Goal: Task Accomplishment & Management: Use online tool/utility

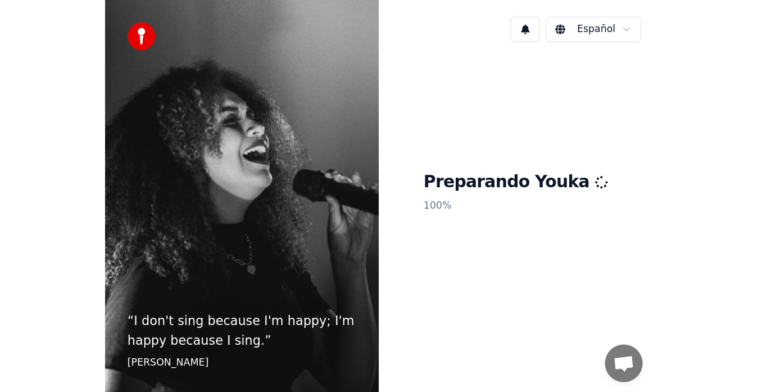
scroll to position [7, 0]
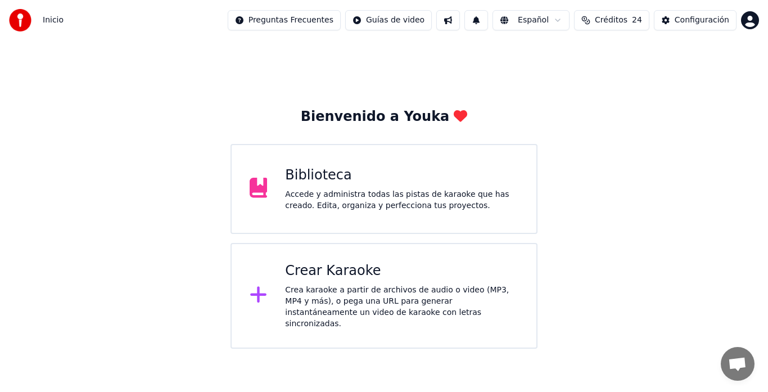
click at [385, 293] on div "Crea karaoke a partir de archivos de audio o video (MP3, MP4 y más), o pega una…" at bounding box center [401, 306] width 233 height 45
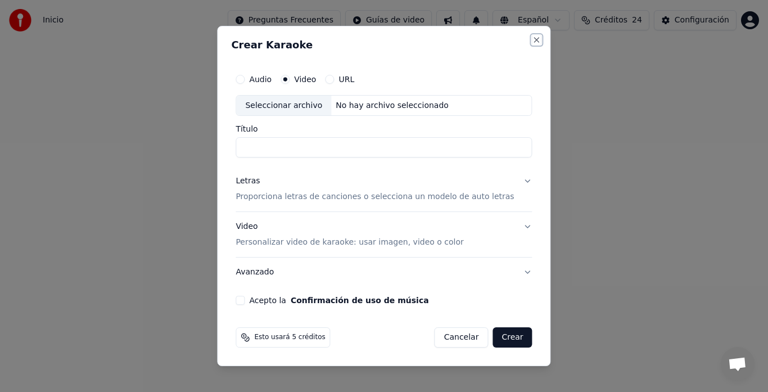
click at [532, 43] on button "Close" at bounding box center [536, 39] width 9 height 9
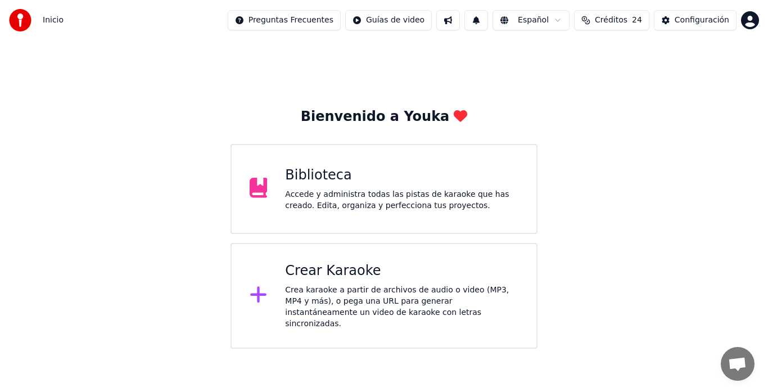
click at [381, 189] on div "Accede y administra todas las pistas de karaoke que has creado. Edita, organiza…" at bounding box center [401, 200] width 233 height 22
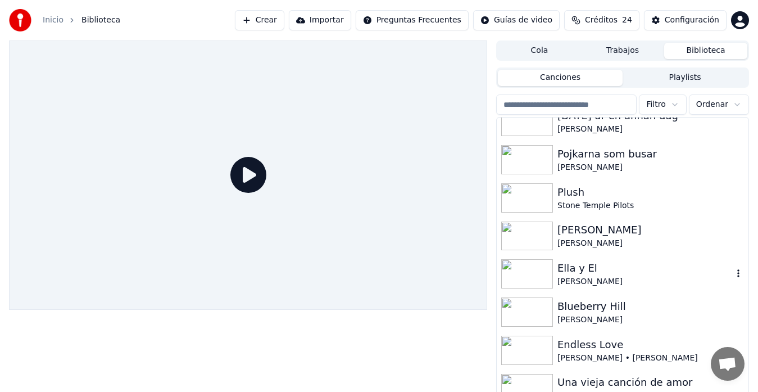
scroll to position [263, 0]
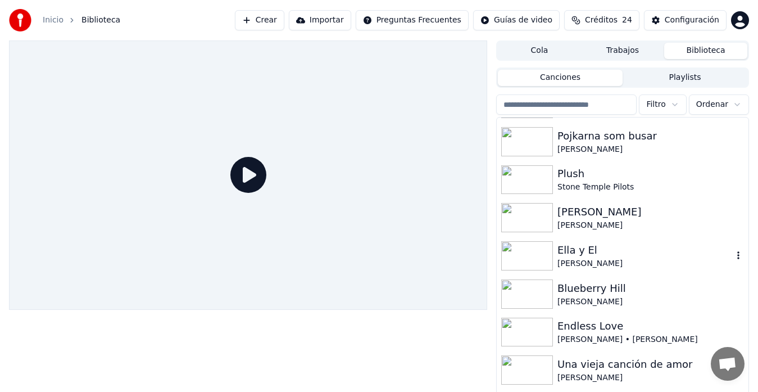
click at [590, 258] on div "[PERSON_NAME]" at bounding box center [645, 263] width 175 height 11
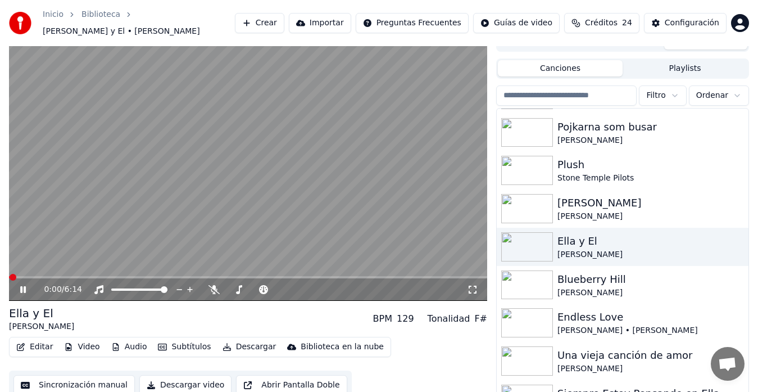
scroll to position [19, 0]
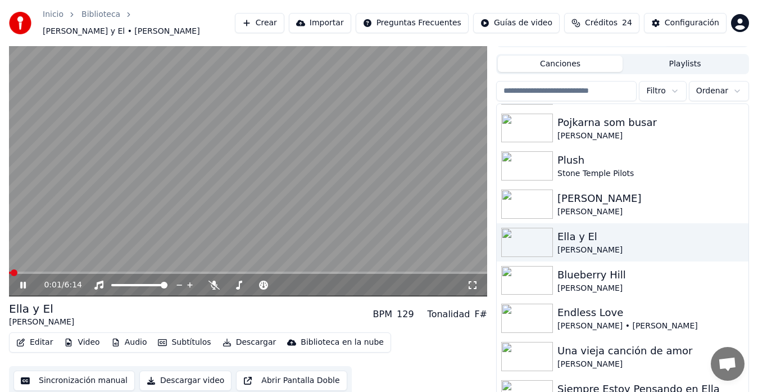
click at [82, 371] on button "Sincronización manual" at bounding box center [73, 380] width 121 height 20
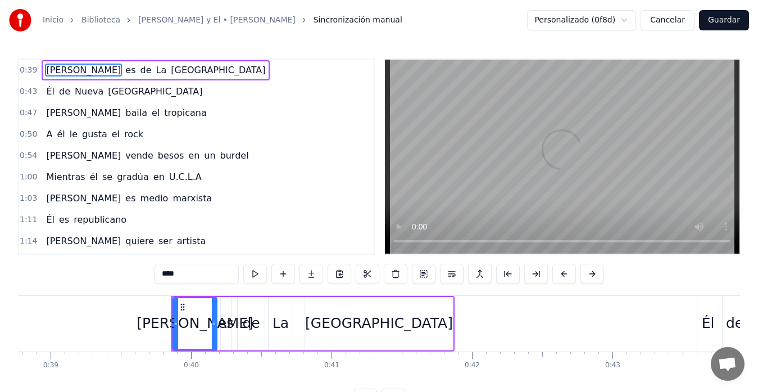
scroll to position [0, 5546]
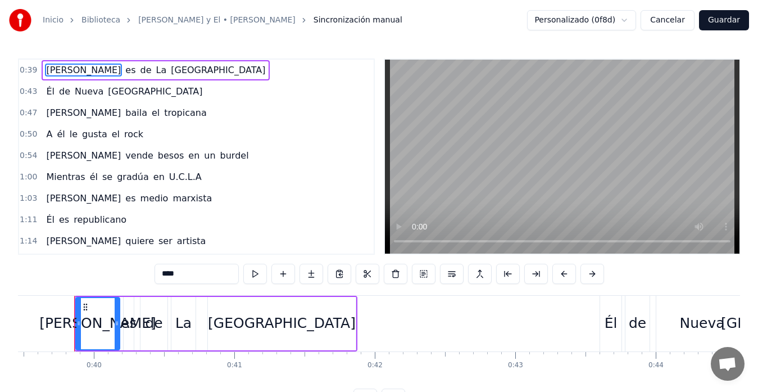
click at [168, 180] on span "U.C.L.A" at bounding box center [185, 176] width 35 height 13
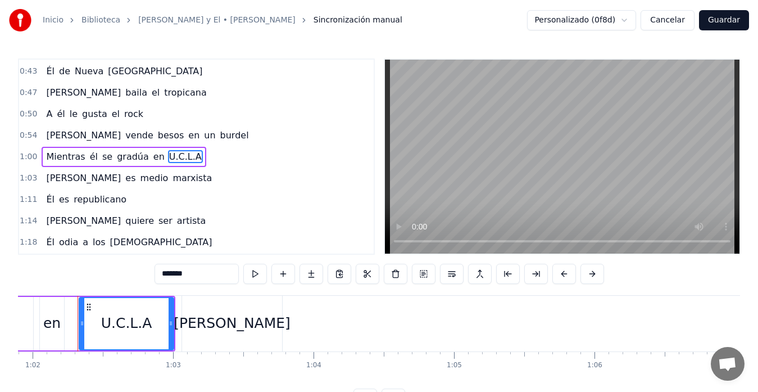
scroll to position [0, 8702]
click at [198, 310] on div "[PERSON_NAME]" at bounding box center [229, 324] width 100 height 56
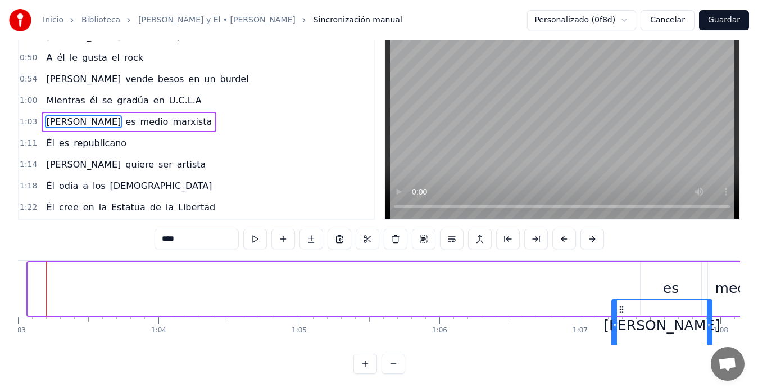
scroll to position [0, 8861]
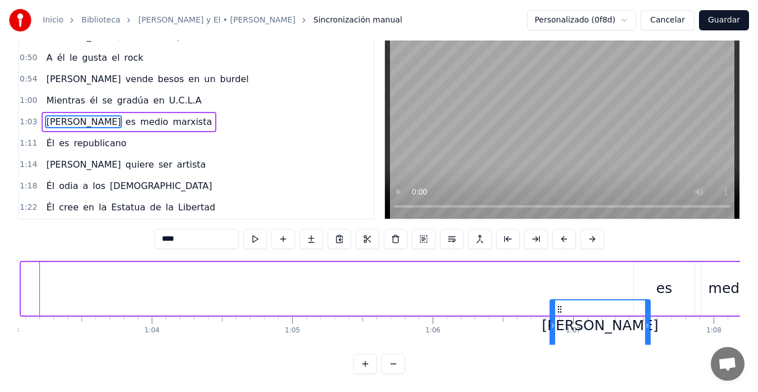
drag, startPoint x: 189, startPoint y: 309, endPoint x: 560, endPoint y: 247, distance: 375.7
click at [560, 247] on div "0:39 Ella es de [GEOGRAPHIC_DATA] 0:43 Él de [GEOGRAPHIC_DATA] 0:47 [PERSON_NAM…" at bounding box center [379, 199] width 722 height 350
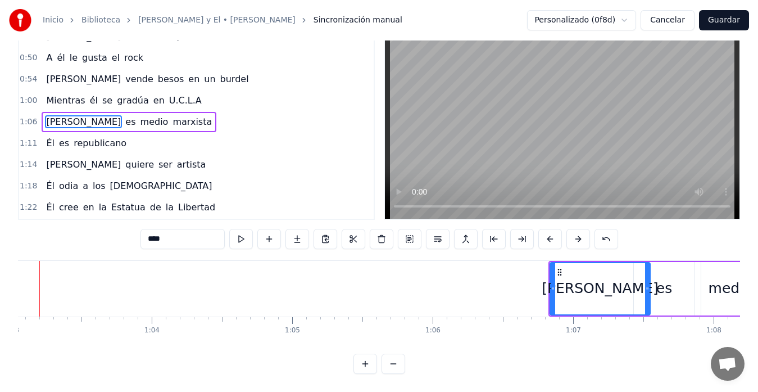
click at [657, 292] on div "es" at bounding box center [664, 288] width 61 height 53
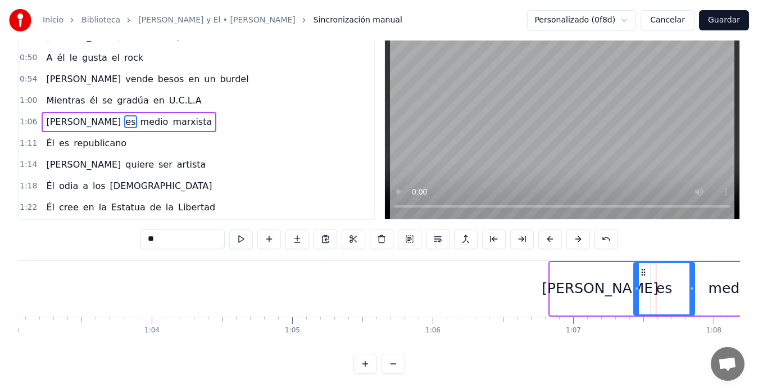
scroll to position [0, 0]
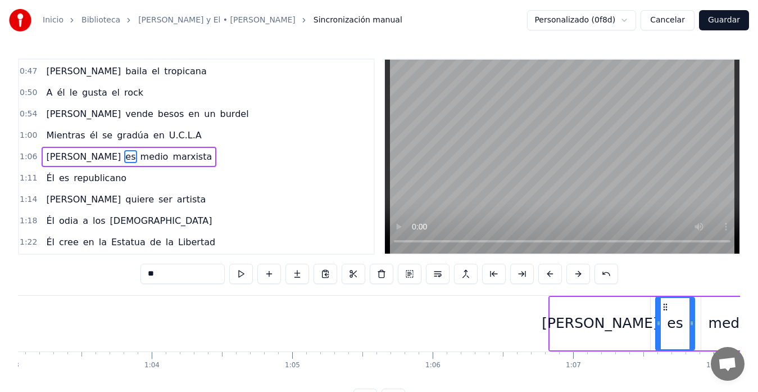
drag, startPoint x: 637, startPoint y: 325, endPoint x: 659, endPoint y: 328, distance: 22.0
click at [659, 328] on div at bounding box center [659, 323] width 4 height 51
click at [582, 329] on div "[PERSON_NAME]" at bounding box center [600, 323] width 100 height 53
type input "****"
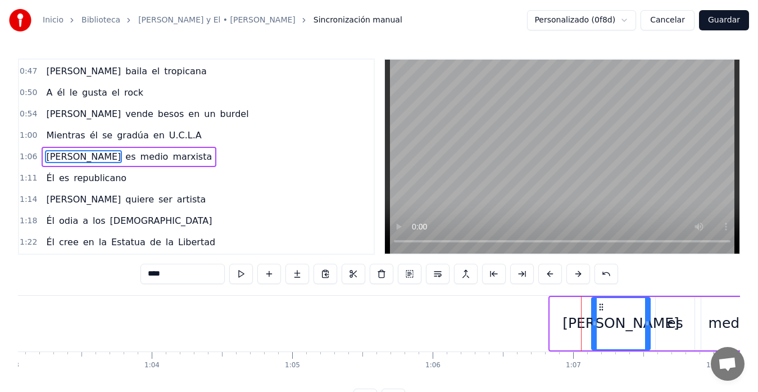
drag, startPoint x: 554, startPoint y: 327, endPoint x: 596, endPoint y: 327, distance: 41.6
click at [596, 327] on icon at bounding box center [595, 323] width 4 height 9
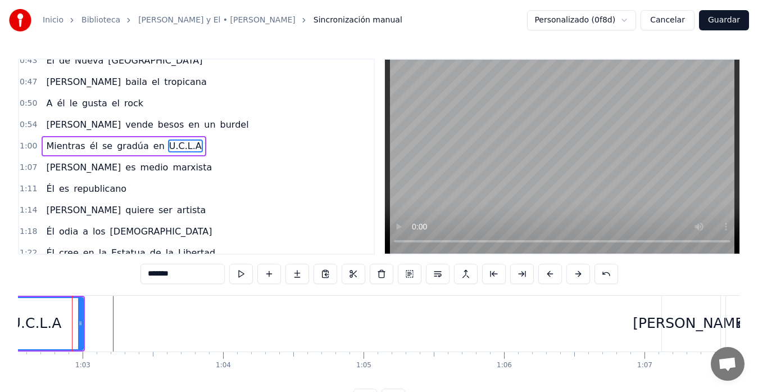
scroll to position [0, 8787]
click at [18, 341] on div "U.C.L.A" at bounding box center [38, 323] width 93 height 51
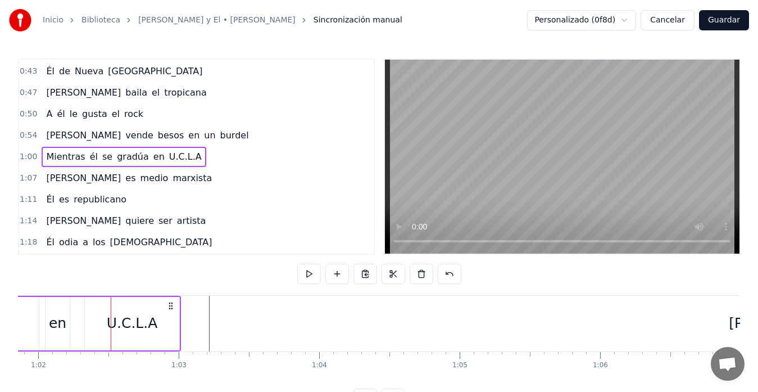
scroll to position [0, 8692]
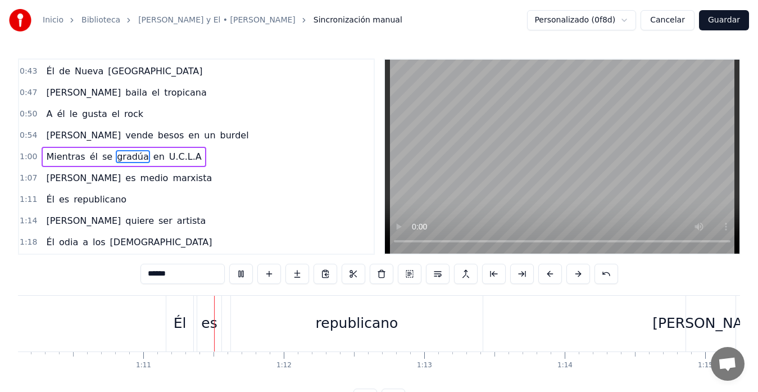
scroll to position [0, 9904]
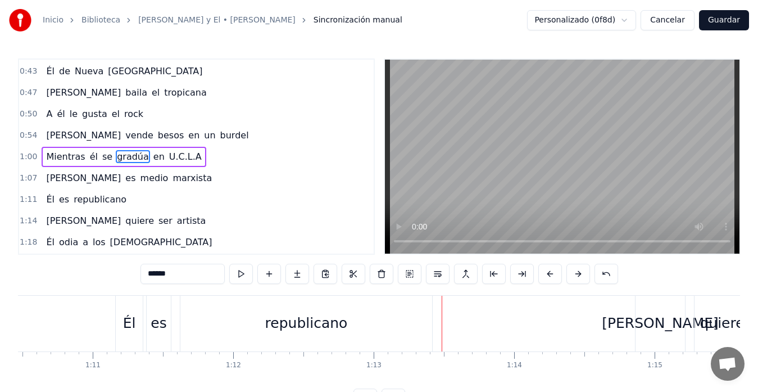
click at [719, 22] on button "Guardar" at bounding box center [724, 20] width 50 height 20
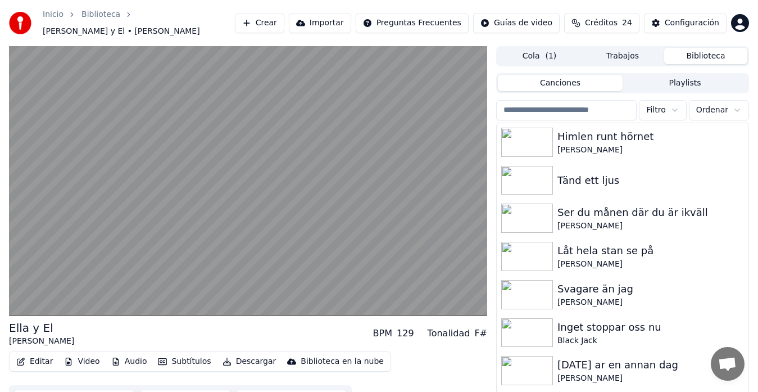
click at [230, 358] on button "Descargar" at bounding box center [249, 362] width 63 height 16
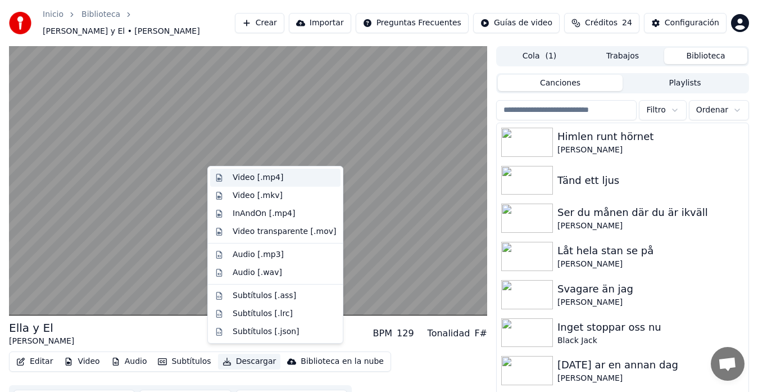
click at [241, 182] on div "Video [.mp4]" at bounding box center [258, 177] width 51 height 11
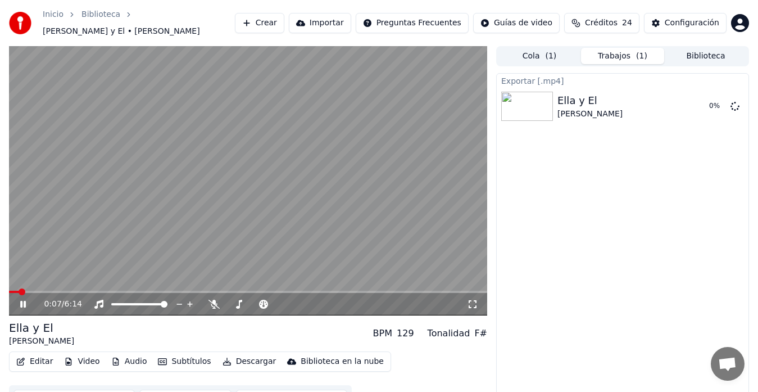
click at [24, 301] on icon at bounding box center [23, 304] width 6 height 7
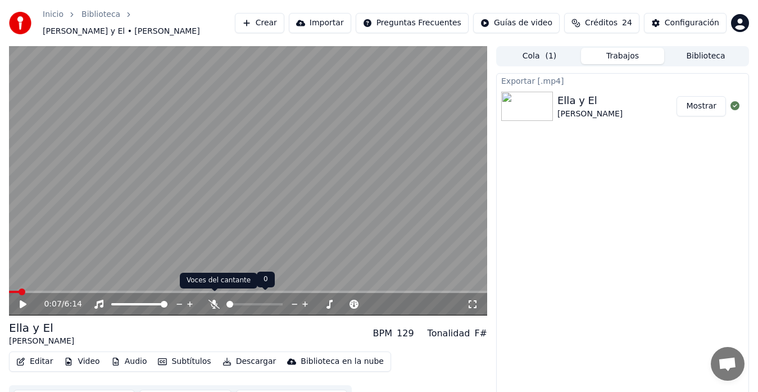
click at [213, 300] on icon at bounding box center [214, 304] width 11 height 9
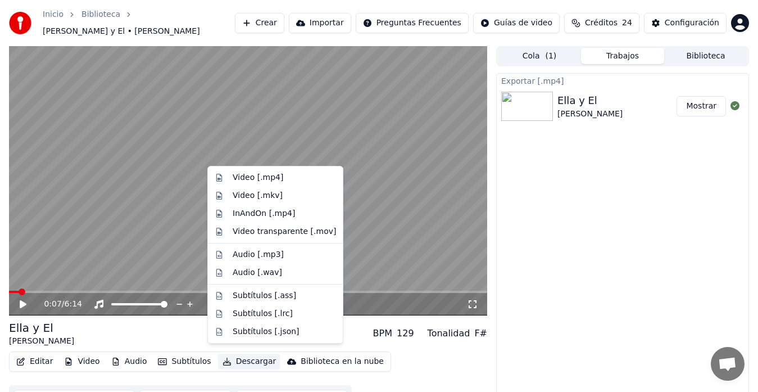
click at [237, 355] on button "Descargar" at bounding box center [249, 362] width 63 height 16
click at [239, 178] on div "Video [.mp4]" at bounding box center [258, 177] width 51 height 11
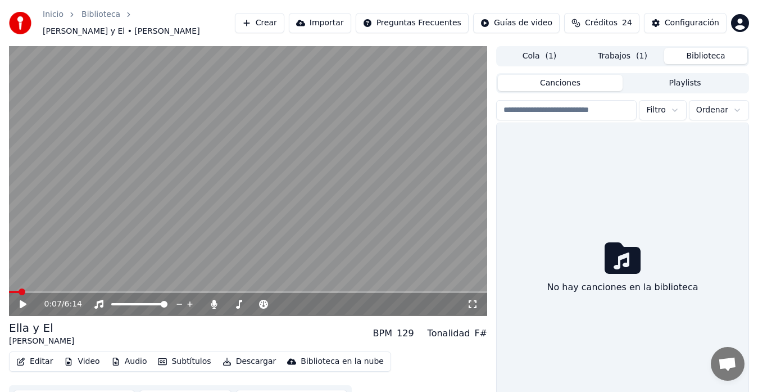
click at [719, 52] on button "Biblioteca" at bounding box center [705, 56] width 83 height 16
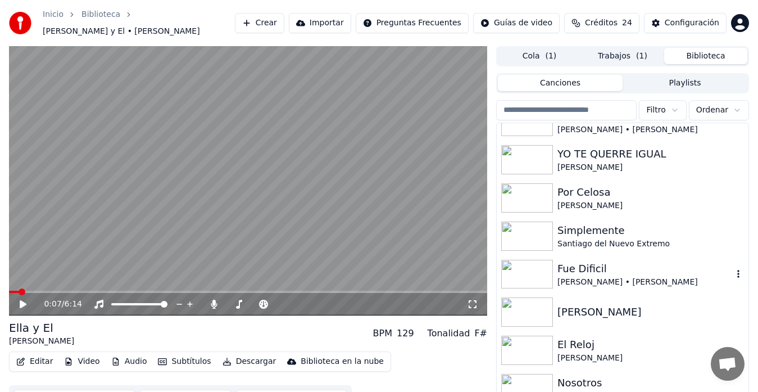
scroll to position [712, 0]
